Goal: Task Accomplishment & Management: Complete application form

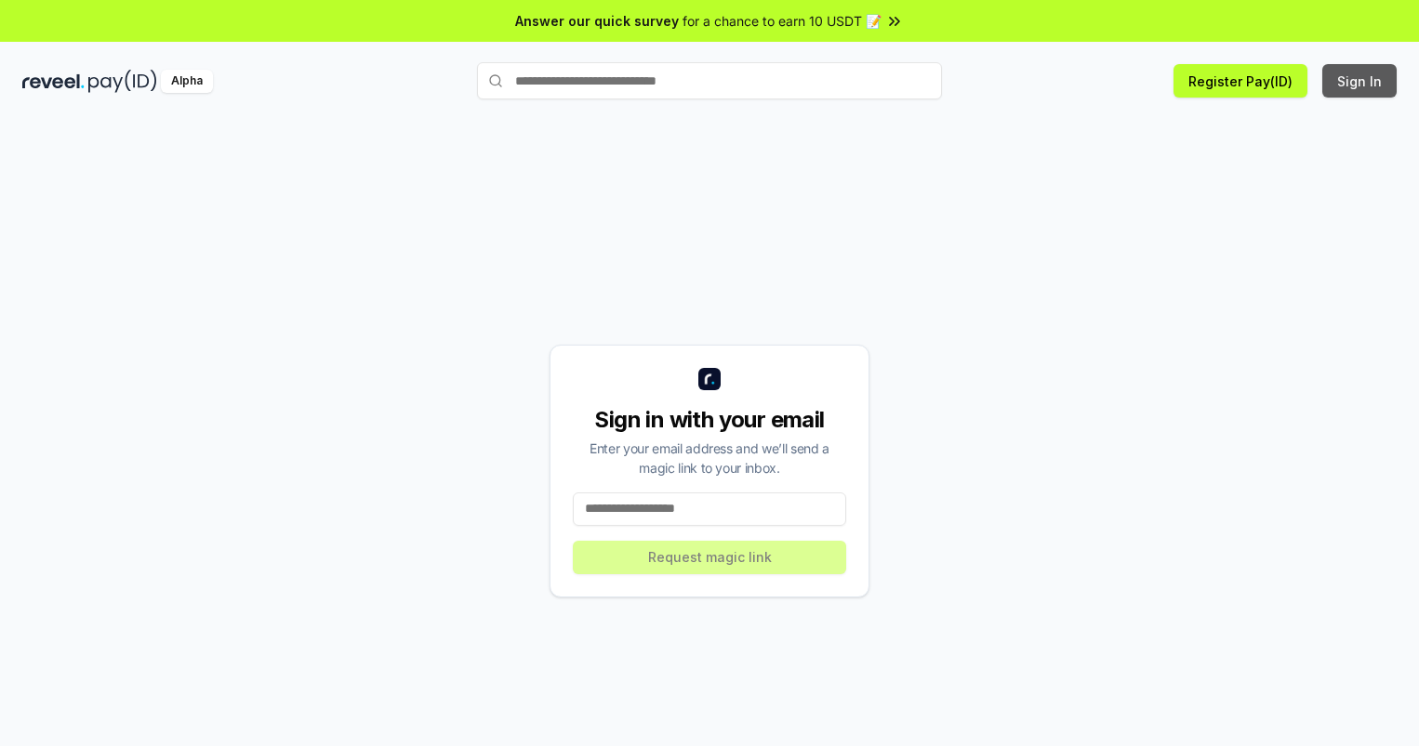
click at [1360, 81] on button "Sign In" at bounding box center [1359, 80] width 74 height 33
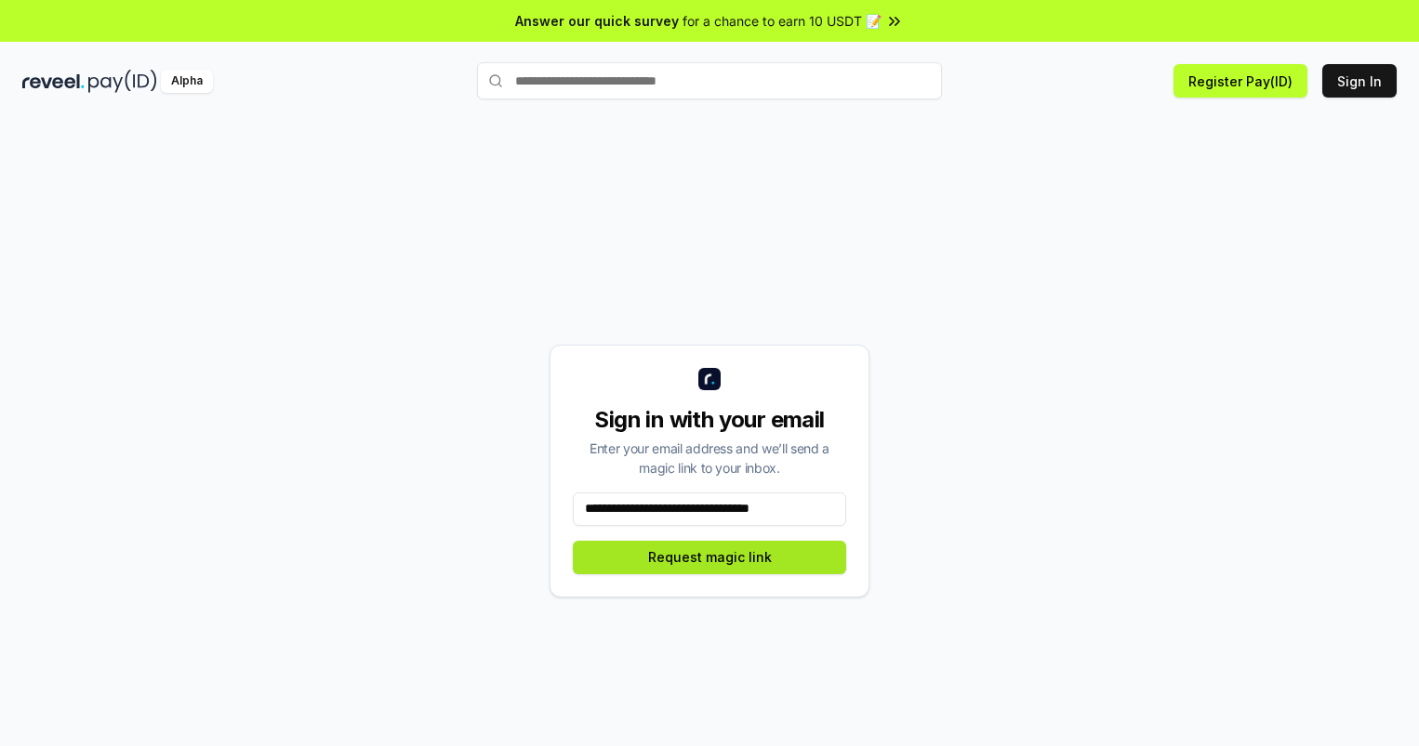
type input "**********"
click at [709, 557] on button "Request magic link" at bounding box center [709, 557] width 273 height 33
